Goal: Task Accomplishment & Management: Manage account settings

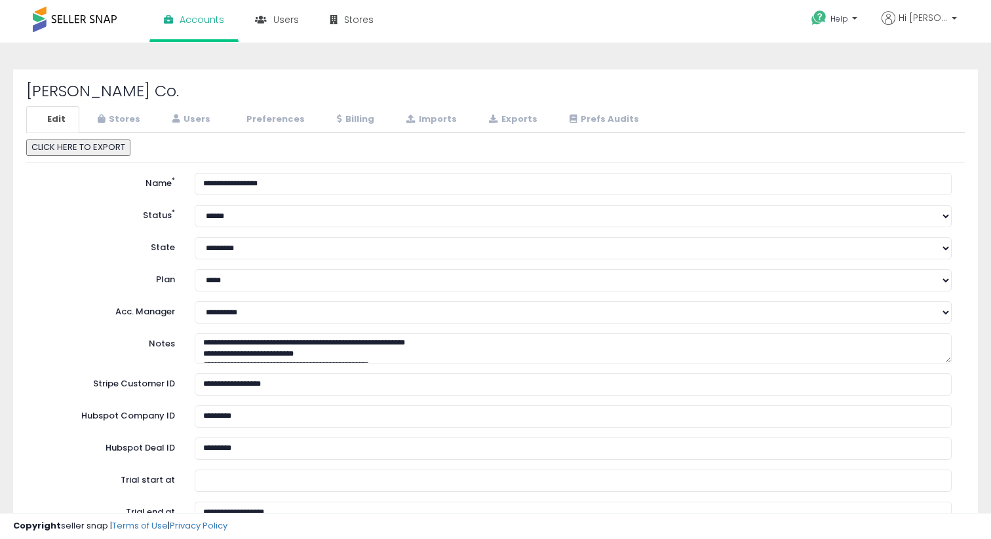
scroll to position [11, 0]
click at [129, 115] on link "Stores" at bounding box center [117, 119] width 73 height 27
click at [220, 82] on div "LY Berditchev Co. Edit Stores Users Preferences Billing" at bounding box center [495, 418] width 965 height 699
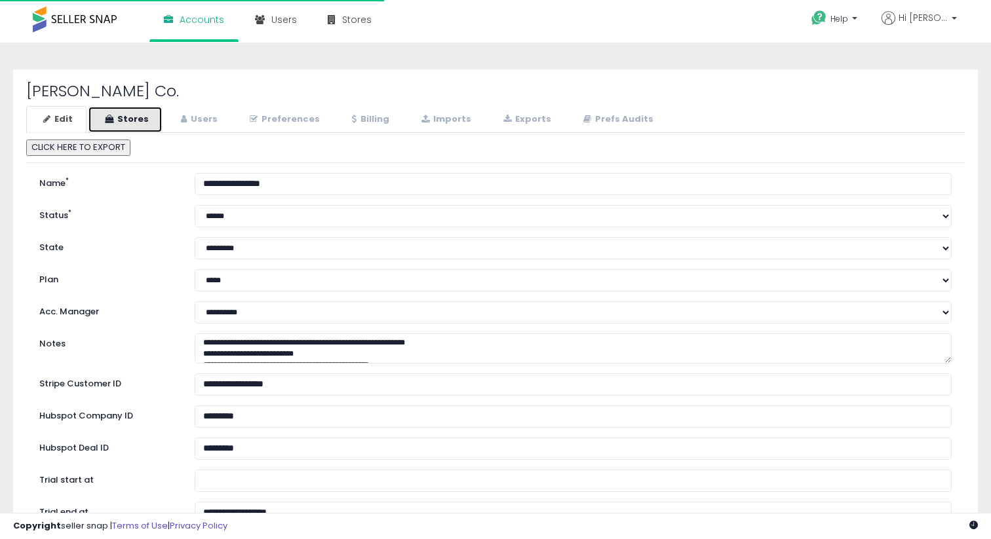
click at [122, 126] on link "Stores" at bounding box center [125, 119] width 75 height 27
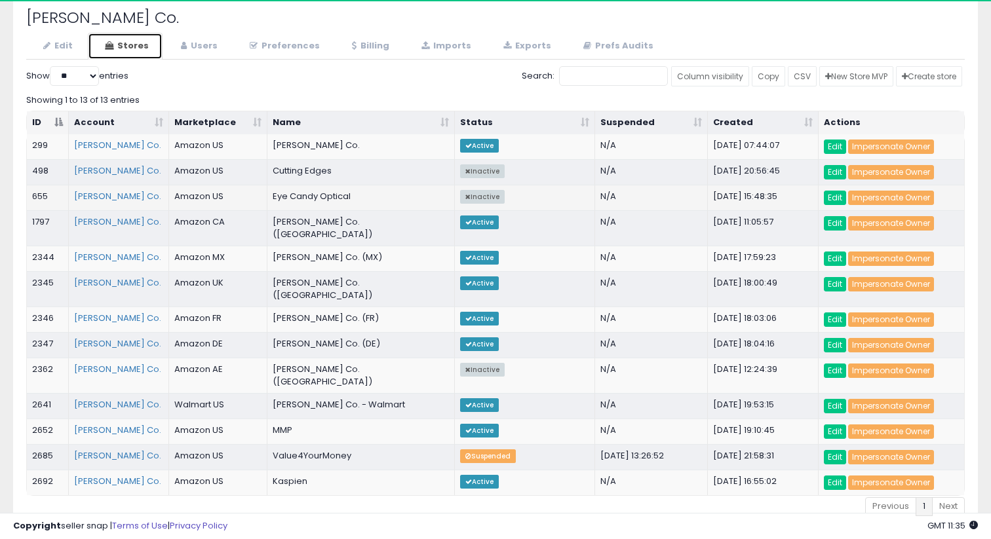
scroll to position [69, 0]
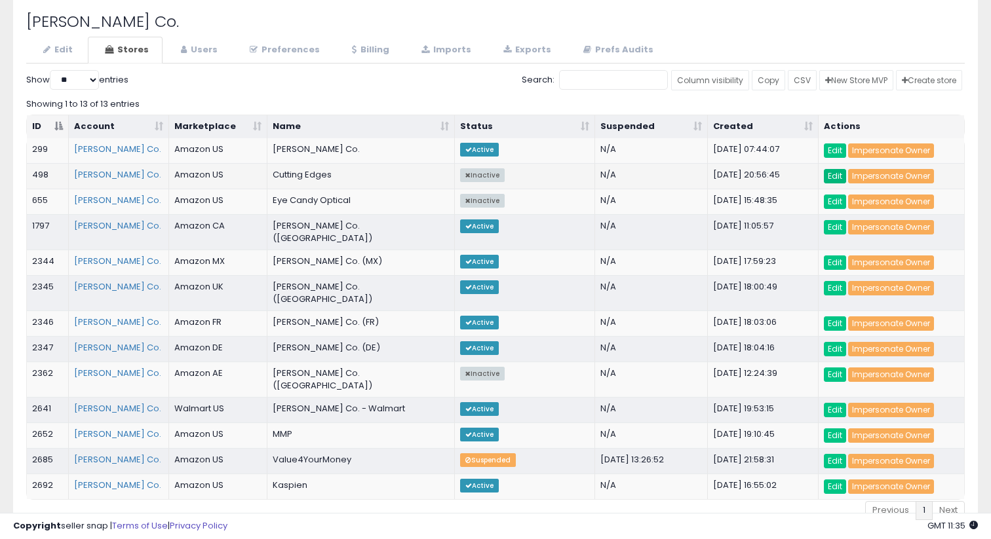
click at [838, 173] on link "Edit" at bounding box center [835, 176] width 22 height 14
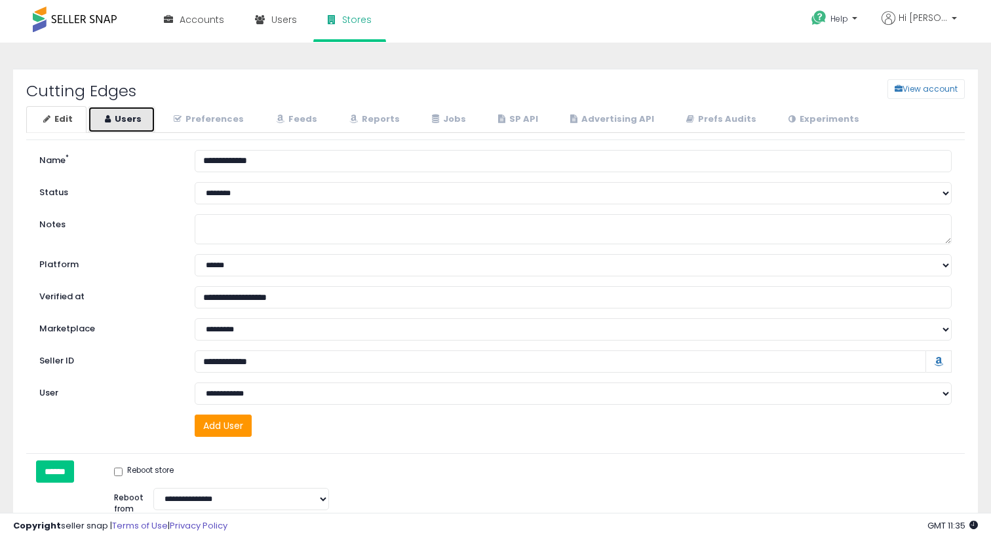
click at [118, 125] on link "Users" at bounding box center [122, 119] width 68 height 27
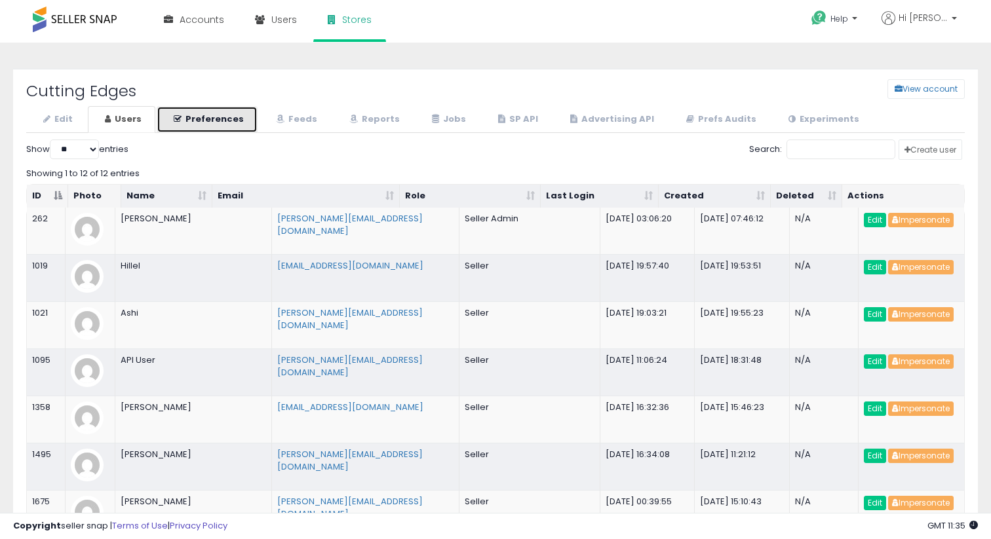
click at [216, 126] on link "Preferences" at bounding box center [207, 119] width 101 height 27
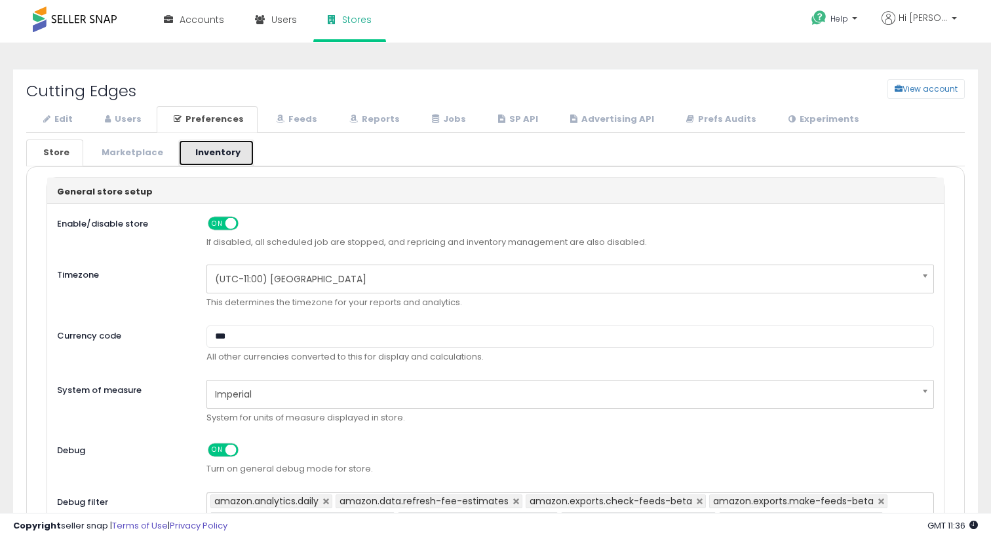
click at [201, 153] on link "Inventory" at bounding box center [216, 153] width 76 height 27
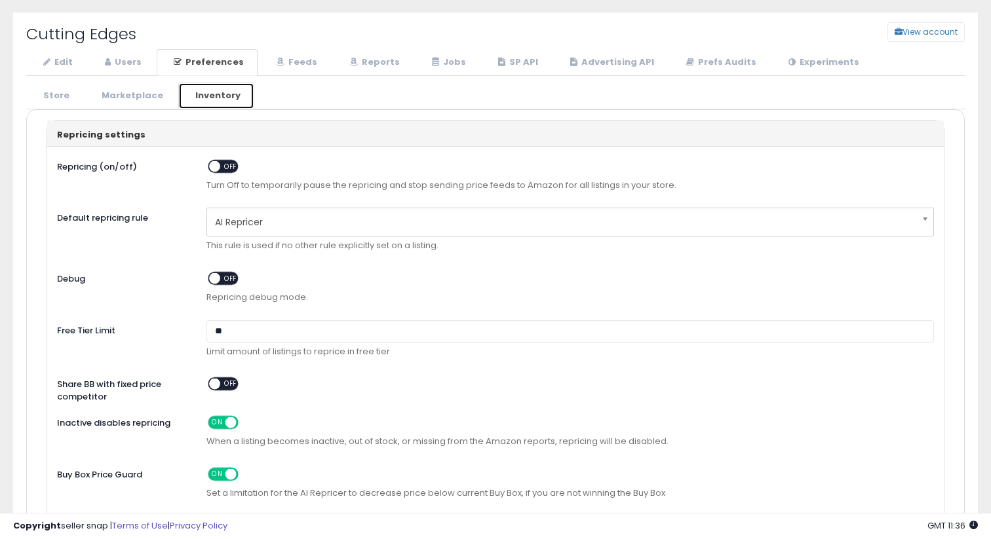
scroll to position [43, 0]
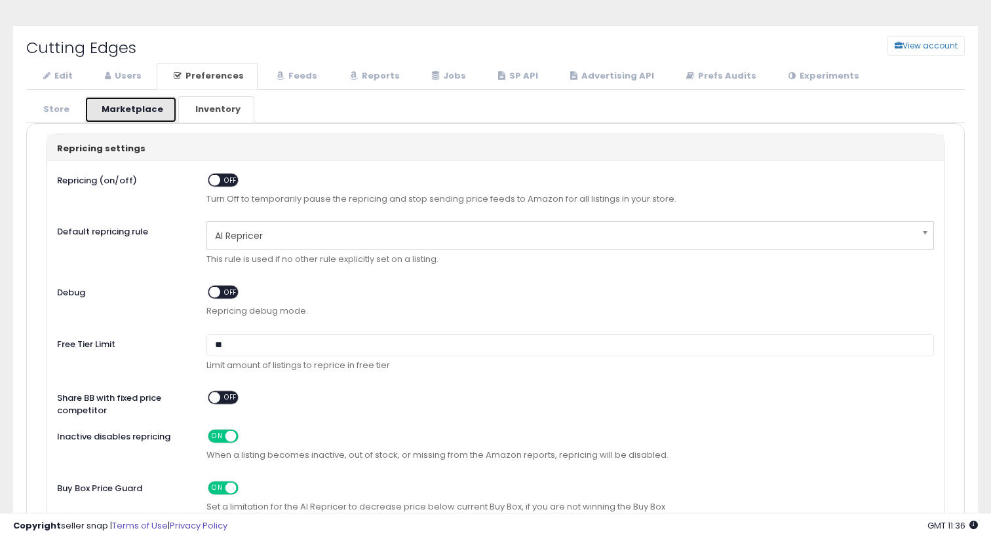
click at [147, 118] on link "Marketplace" at bounding box center [131, 109] width 92 height 27
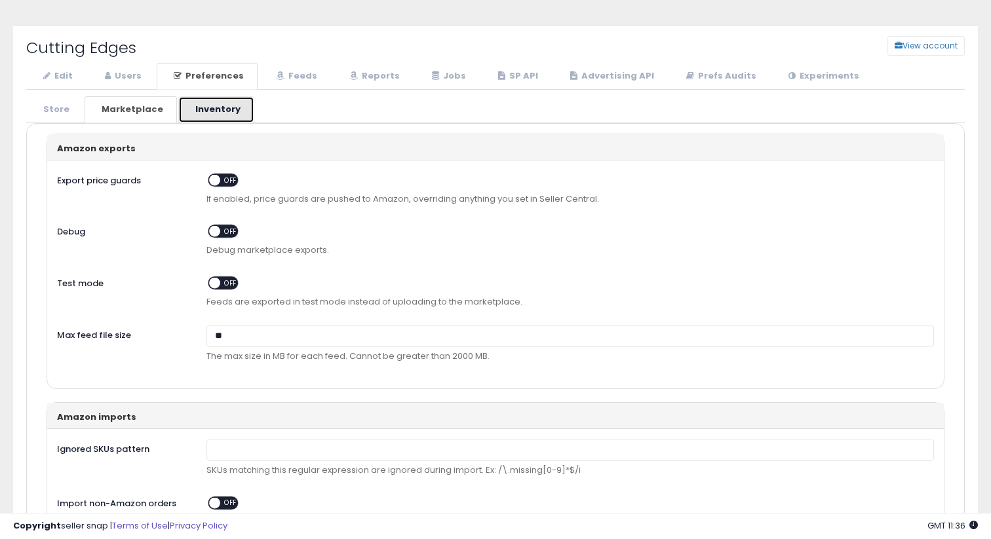
click at [204, 107] on link "Inventory" at bounding box center [216, 109] width 76 height 27
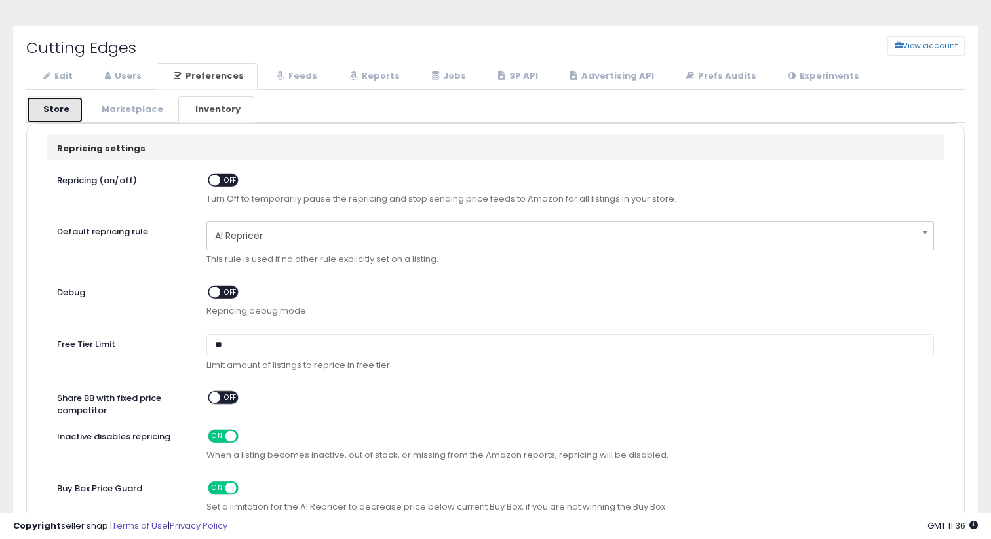
click at [60, 109] on link "Store" at bounding box center [54, 109] width 57 height 27
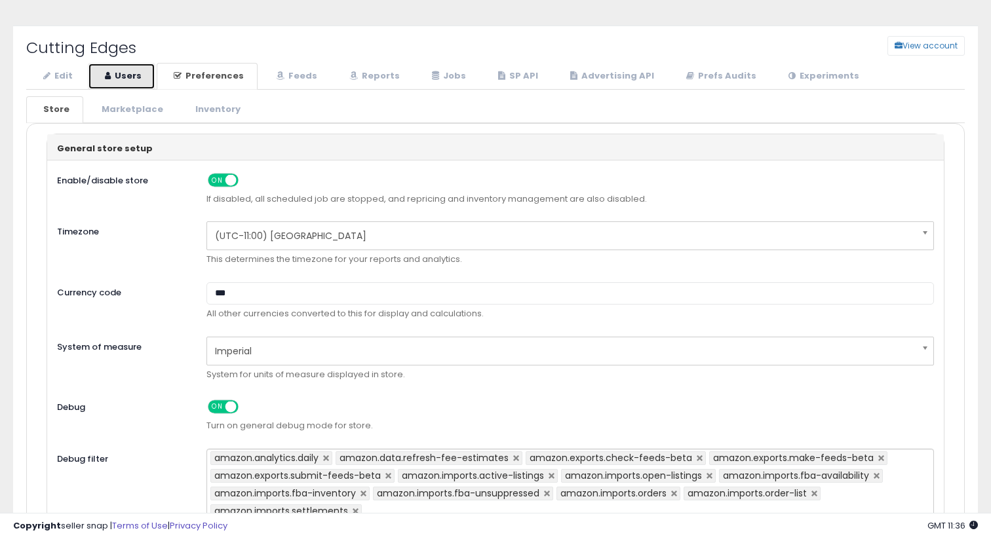
click at [131, 68] on link "Users" at bounding box center [122, 76] width 68 height 27
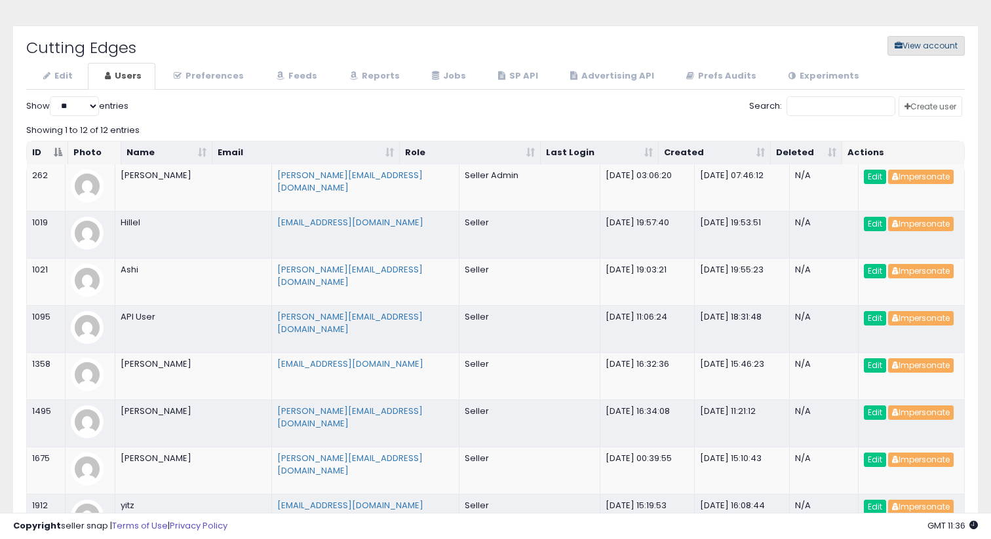
click at [916, 54] on button "View account" at bounding box center [925, 46] width 77 height 20
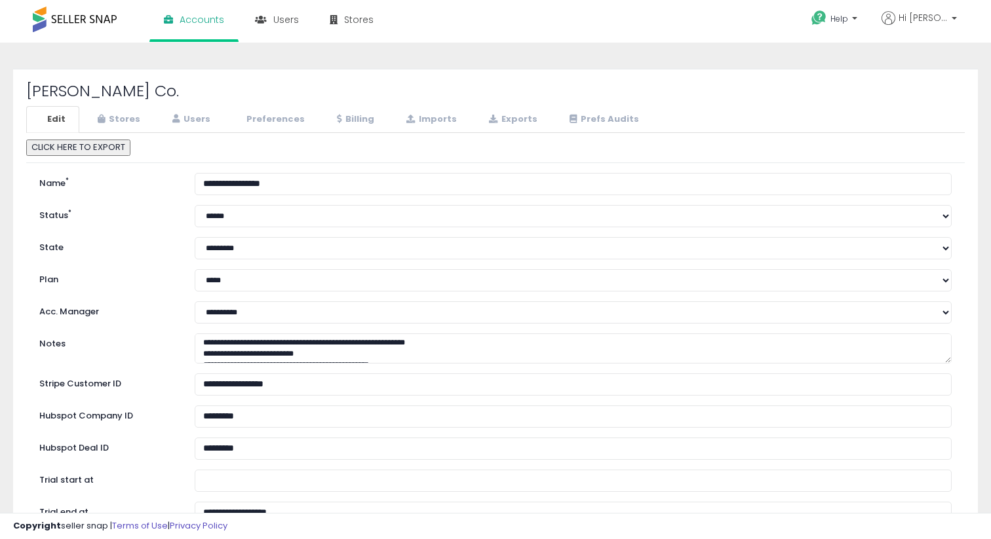
select select "**"
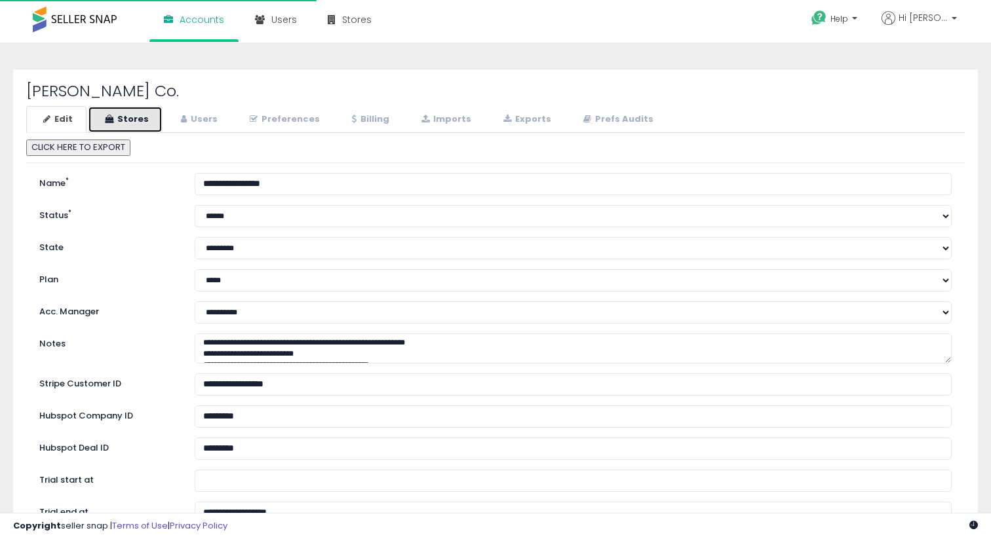
click at [140, 127] on link "Stores" at bounding box center [125, 119] width 75 height 27
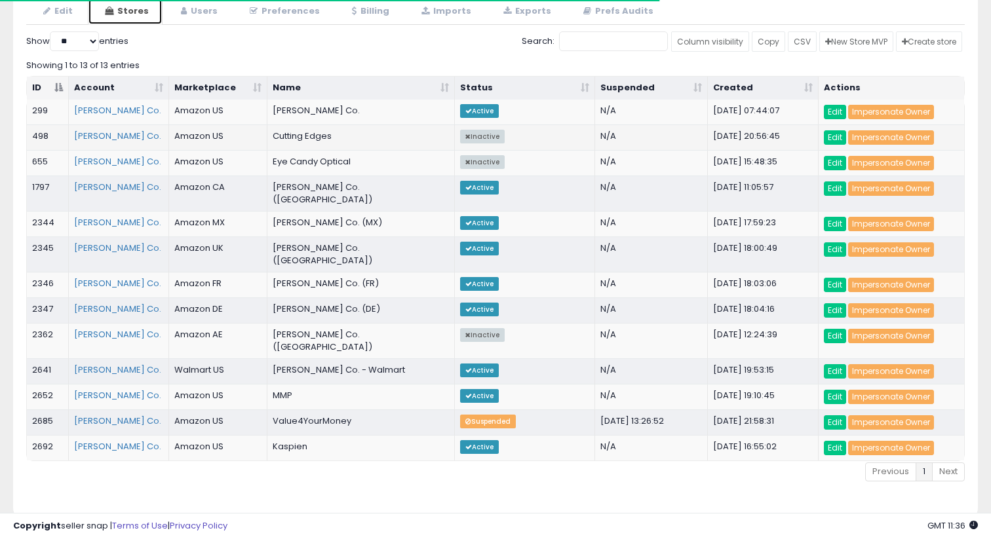
scroll to position [113, 0]
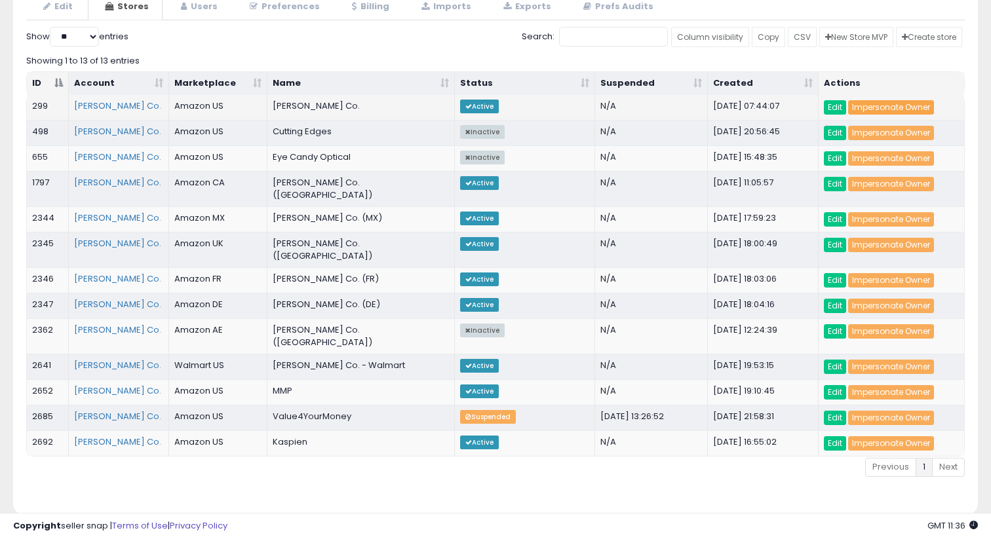
click at [887, 106] on link "Impersonate Owner" at bounding box center [891, 107] width 86 height 14
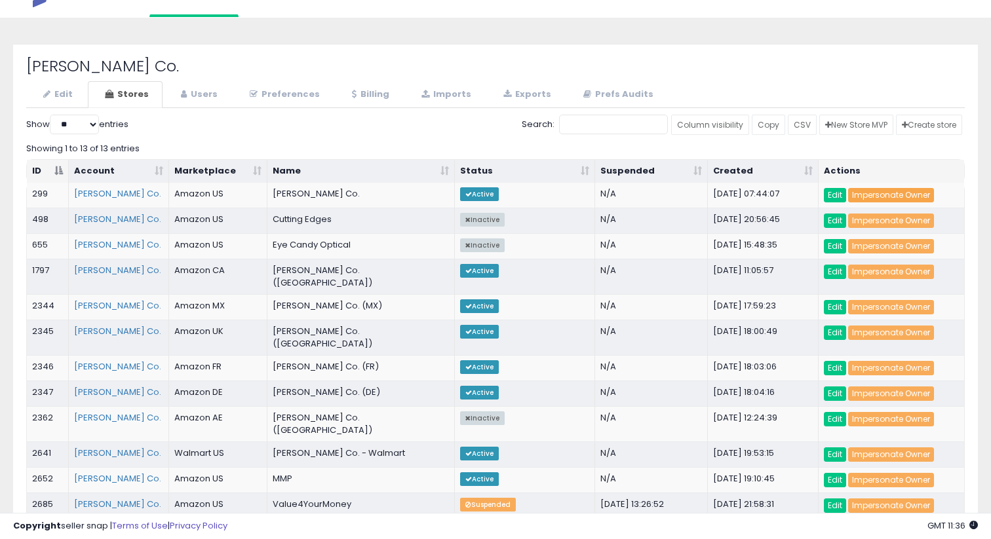
scroll to position [24, 0]
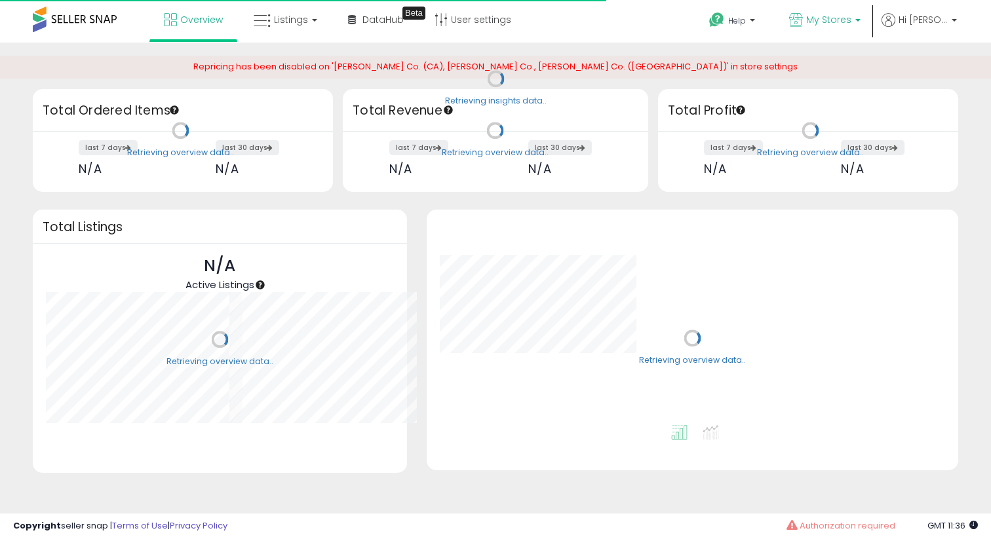
click at [851, 15] on span "My Stores" at bounding box center [828, 19] width 45 height 13
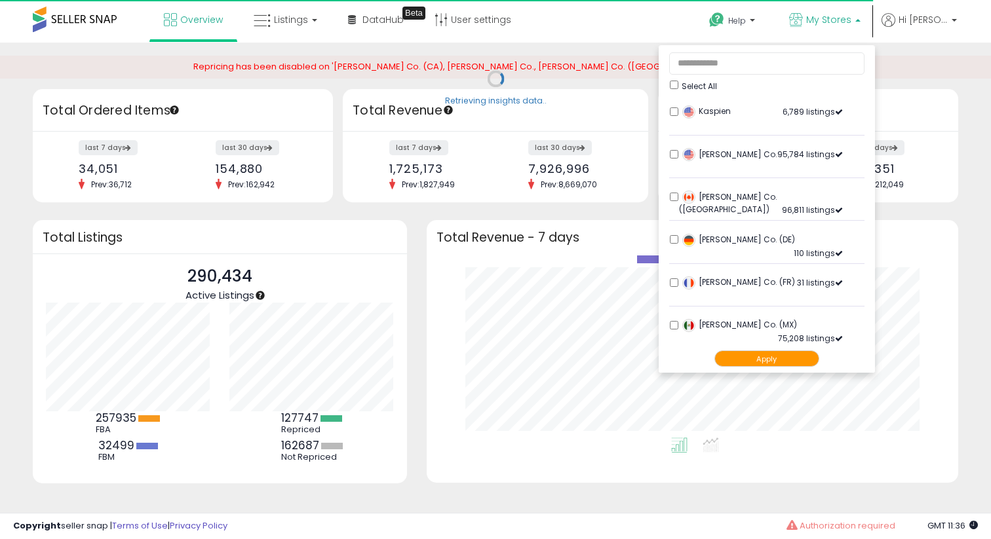
click at [630, 127] on div "Total Revenue" at bounding box center [495, 110] width 305 height 43
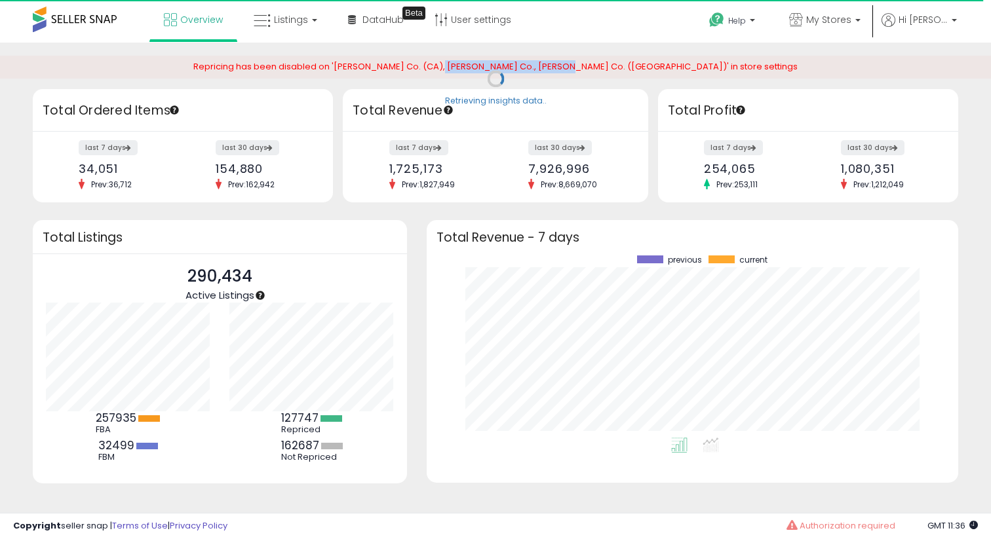
drag, startPoint x: 495, startPoint y: 69, endPoint x: 597, endPoint y: 62, distance: 101.8
click at [597, 62] on span "Repricing has been disabled on '[PERSON_NAME] Co. (CA), [PERSON_NAME] Co., [PER…" at bounding box center [495, 66] width 604 height 12
click at [842, 33] on link "My Stores" at bounding box center [824, 21] width 91 height 43
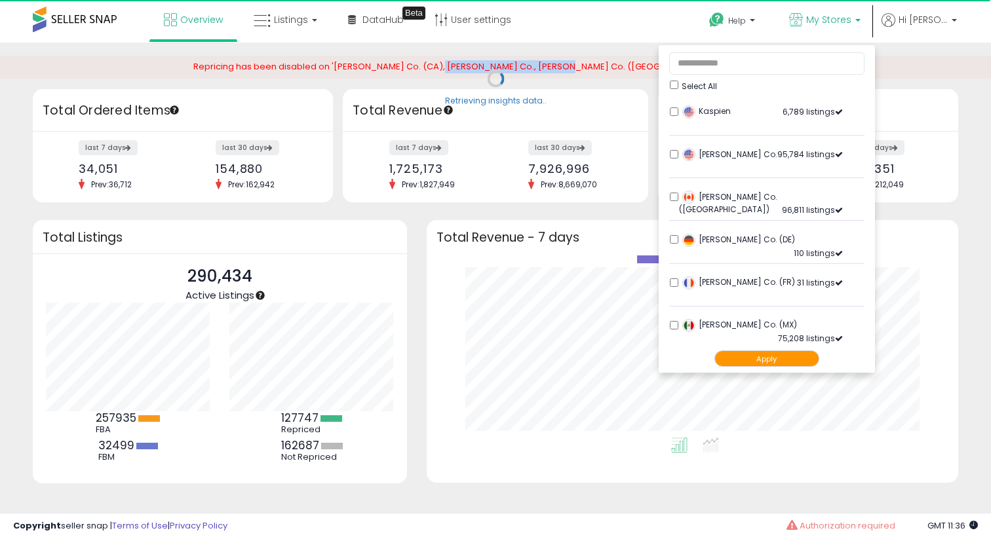
click at [792, 364] on button "Apply" at bounding box center [766, 359] width 105 height 16
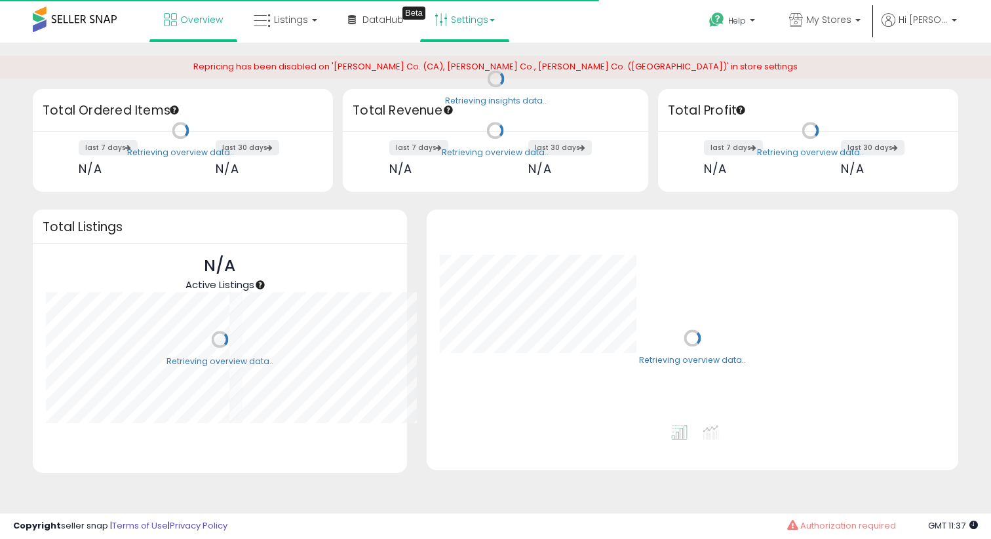
click at [441, 15] on icon at bounding box center [441, 19] width 13 height 13
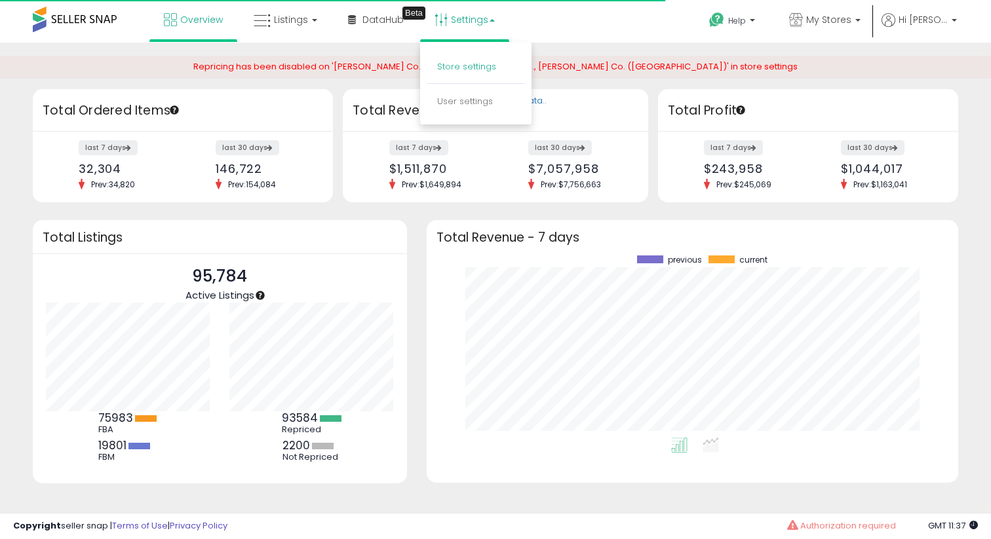
scroll to position [182, 505]
click at [457, 66] on link "Store settings" at bounding box center [466, 66] width 59 height 12
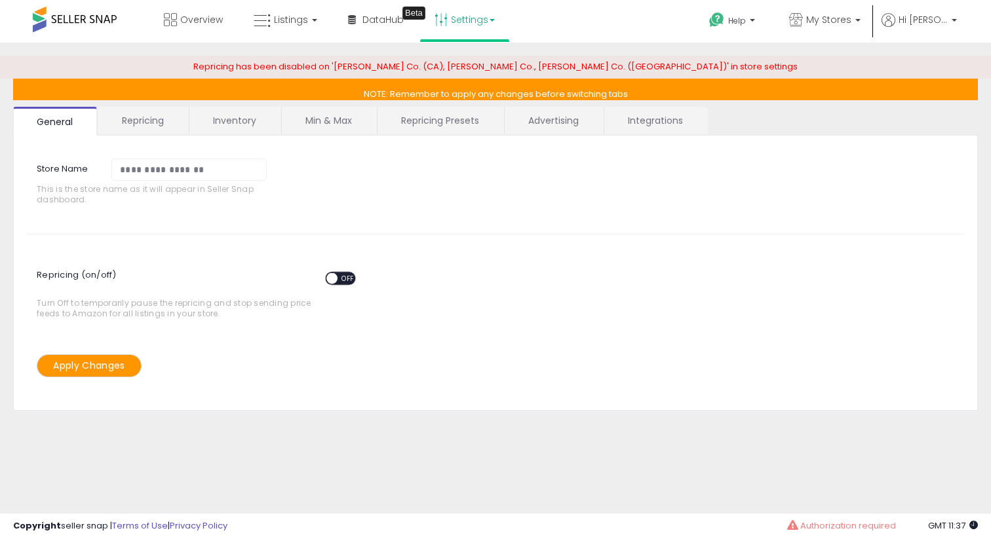
click at [438, 254] on div "Repricing (on/off) ON OFF Turn Off to temporarily pause the repricing and stop …" at bounding box center [495, 291] width 957 height 87
click at [828, 21] on span "My Stores" at bounding box center [828, 19] width 45 height 13
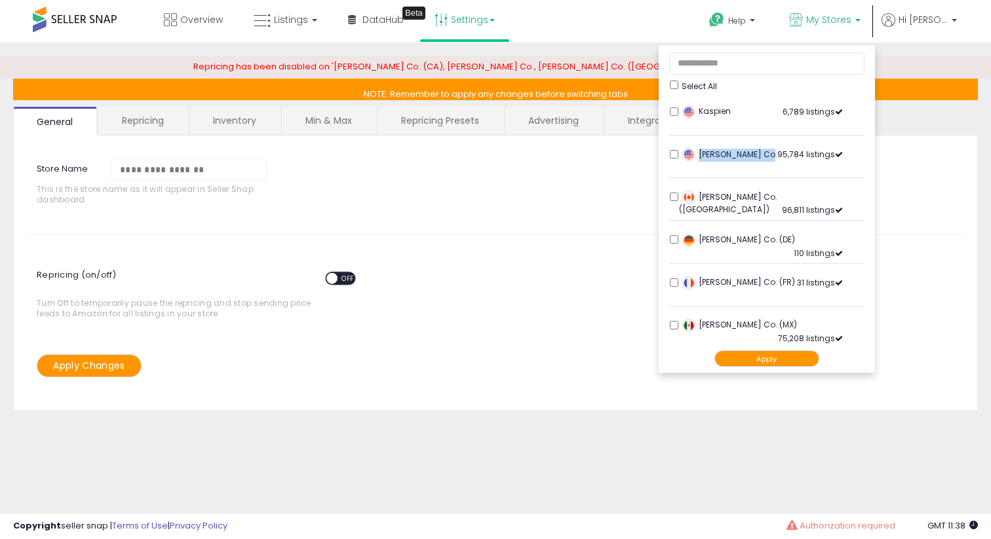
click at [776, 159] on span "[PERSON_NAME] Co." at bounding box center [729, 154] width 95 height 11
click at [492, 271] on div "Repricing (on/off) ON OFF Turn Off to temporarily pause the repricing and stop …" at bounding box center [495, 292] width 957 height 68
